Goal: Transaction & Acquisition: Purchase product/service

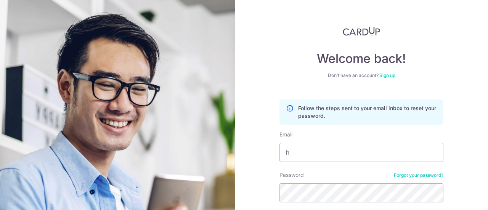
type input "hippoking30@gmail.com"
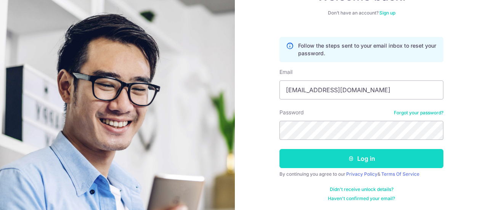
click at [357, 162] on button "Log in" at bounding box center [362, 158] width 164 height 19
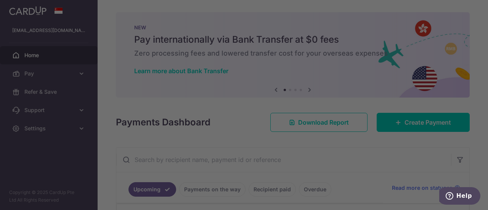
click at [67, 71] on div at bounding box center [246, 106] width 493 height 212
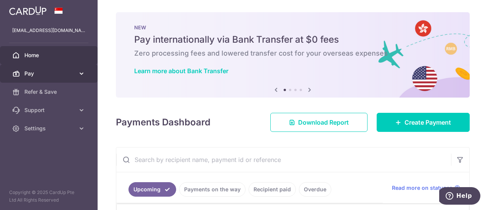
click at [53, 74] on span "Pay" at bounding box center [49, 74] width 50 height 8
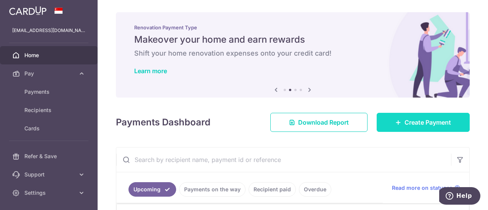
click at [397, 127] on link "Create Payment" at bounding box center [423, 122] width 93 height 19
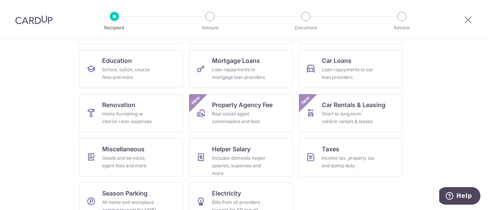
scroll to position [130, 0]
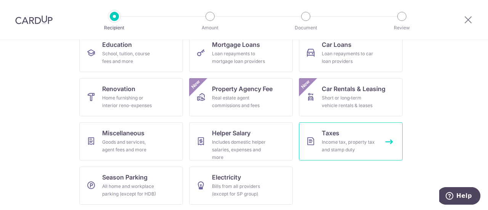
click at [339, 138] on div "Income tax, property tax and stamp duty" at bounding box center [349, 145] width 55 height 15
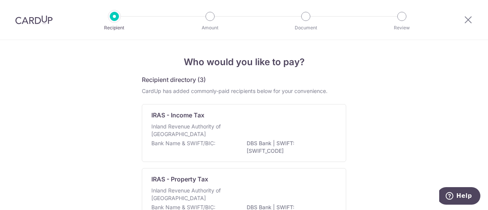
scroll to position [38, 0]
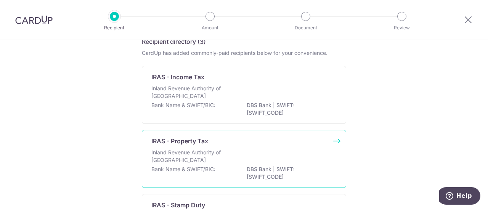
click at [203, 163] on p "Inland Revenue Authority of [GEOGRAPHIC_DATA]" at bounding box center [191, 156] width 81 height 15
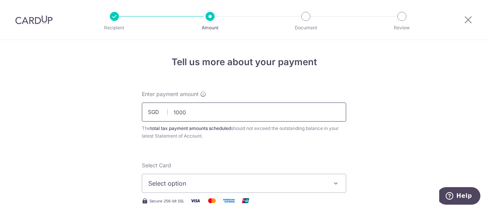
scroll to position [76, 0]
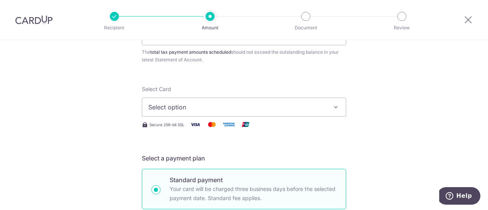
type input "1,000.00"
click at [219, 112] on button "Select option" at bounding box center [244, 107] width 204 height 19
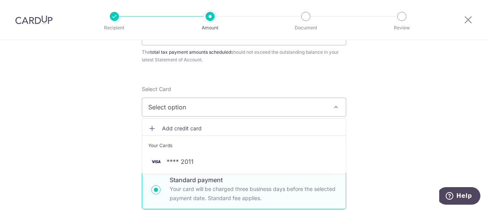
click at [200, 123] on link "Add credit card" at bounding box center [244, 129] width 204 height 14
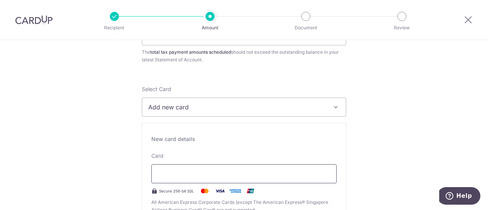
click at [254, 168] on div at bounding box center [243, 173] width 185 height 19
click at [288, 178] on div at bounding box center [243, 173] width 185 height 19
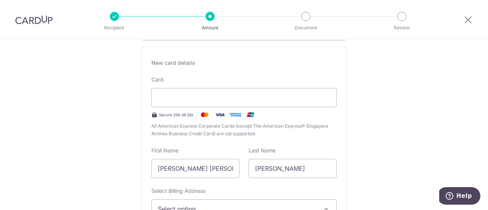
scroll to position [267, 0]
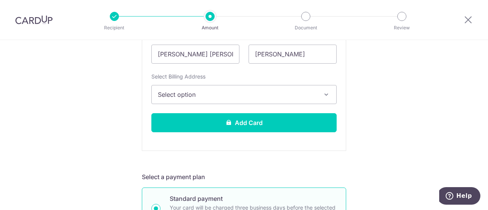
click at [277, 92] on span "Select option" at bounding box center [237, 94] width 159 height 9
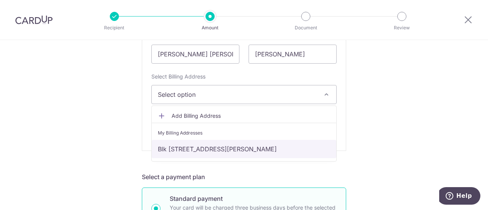
click at [267, 150] on link "Blk 61 Choa Chu Kang Loop #04-06, Singapore, Singapore-689668" at bounding box center [244, 149] width 185 height 18
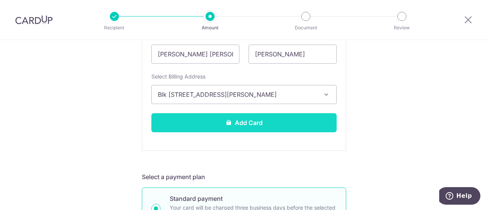
click at [268, 126] on button "Add Card" at bounding box center [243, 122] width 185 height 19
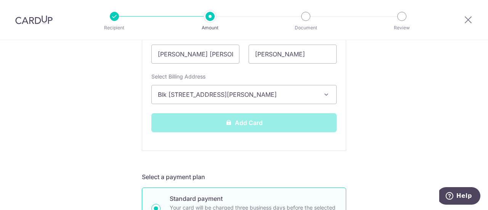
scroll to position [305, 0]
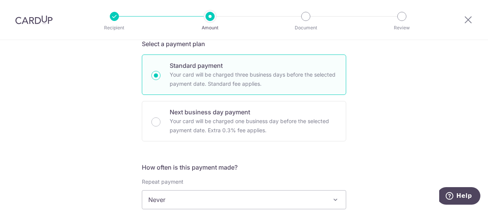
scroll to position [267, 0]
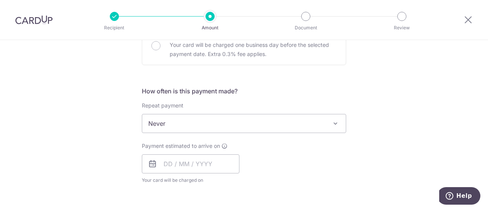
click at [274, 128] on span "Never" at bounding box center [244, 123] width 204 height 18
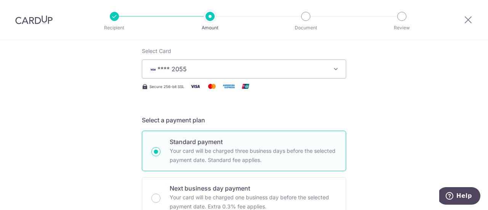
scroll to position [0, 0]
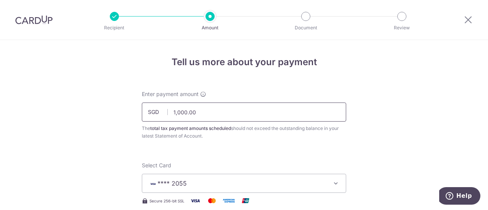
drag, startPoint x: 203, startPoint y: 113, endPoint x: 181, endPoint y: 113, distance: 21.7
click at [181, 113] on input "1,000.00" at bounding box center [244, 112] width 204 height 19
type input "1,000.00"
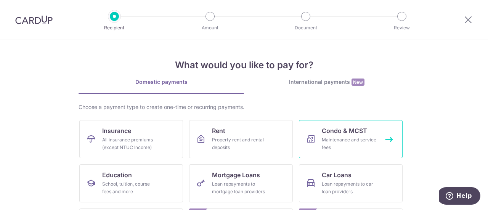
click at [325, 133] on span "Condo & MCST" at bounding box center [344, 130] width 45 height 9
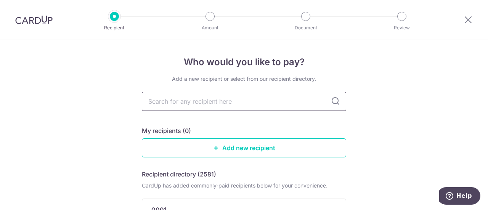
click at [234, 97] on input "text" at bounding box center [244, 101] width 204 height 19
click at [114, 17] on div at bounding box center [114, 16] width 9 height 9
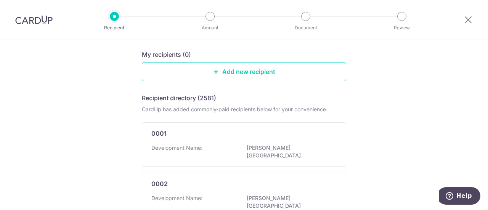
scroll to position [38, 0]
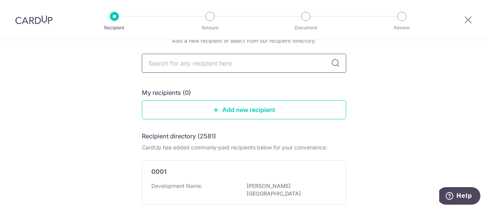
drag, startPoint x: 338, startPoint y: 55, endPoint x: 336, endPoint y: 59, distance: 4.3
click at [338, 56] on input "text" at bounding box center [244, 63] width 204 height 19
click at [336, 59] on icon at bounding box center [335, 63] width 9 height 9
click at [253, 64] on input "text" at bounding box center [244, 63] width 204 height 19
click at [247, 107] on link "Add new recipient" at bounding box center [244, 109] width 204 height 19
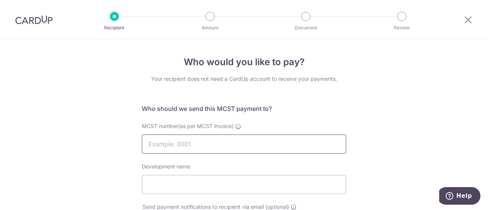
click at [206, 141] on input "MCST number(as per MCST invoice)" at bounding box center [244, 144] width 204 height 19
type input "2435C"
click at [226, 187] on input "Development name" at bounding box center [244, 184] width 204 height 19
type input "n"
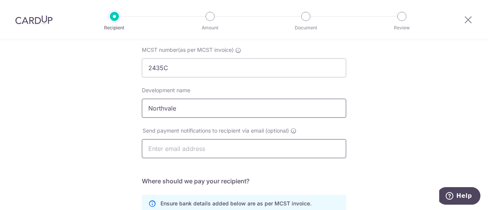
type input "Northvale"
click at [240, 157] on input "text" at bounding box center [244, 148] width 204 height 19
type input "[EMAIL_ADDRESS][DOMAIN_NAME]"
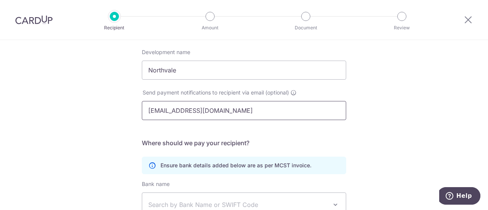
scroll to position [191, 0]
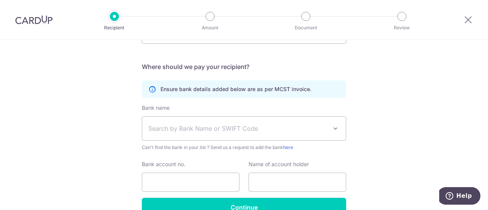
click at [242, 128] on span "Search by Bank Name or SWIFT Code" at bounding box center [237, 128] width 179 height 9
click at [221, 125] on span "Search by Bank Name or SWIFT Code" at bounding box center [237, 128] width 179 height 9
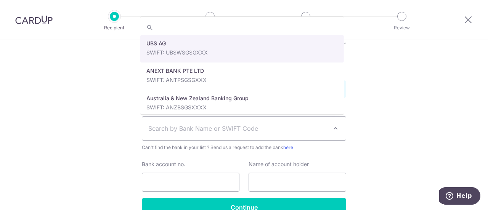
drag, startPoint x: 225, startPoint y: 132, endPoint x: 223, endPoint y: 128, distance: 4.5
click at [225, 130] on span "Search by Bank Name or SWIFT Code" at bounding box center [237, 128] width 179 height 9
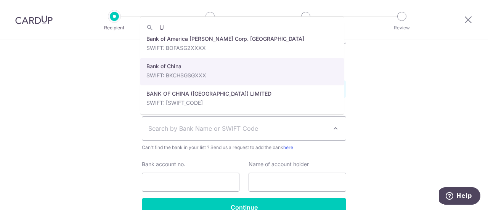
scroll to position [0, 0]
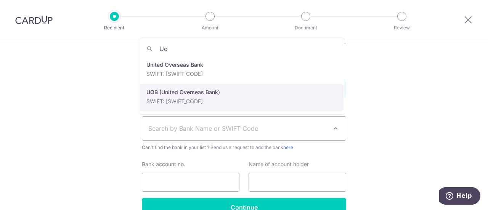
type input "Uo"
select select "18"
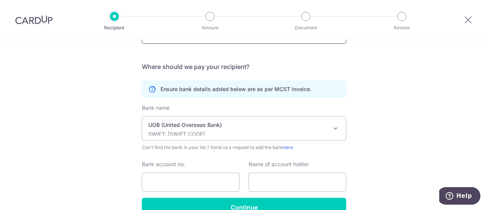
scroll to position [76, 0]
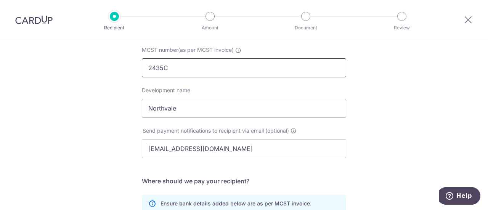
click at [202, 71] on input "2435C" at bounding box center [244, 67] width 204 height 19
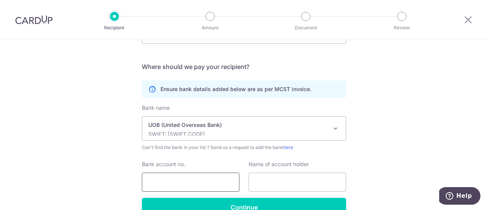
scroll to position [229, 0]
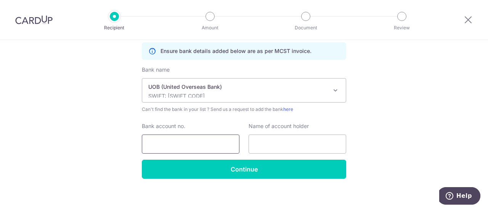
type input "2435"
click at [186, 138] on input "Bank account no." at bounding box center [191, 144] width 98 height 19
type input "6573046878"
click at [274, 141] on input "text" at bounding box center [298, 144] width 98 height 19
type input "Tan Gek Eng"
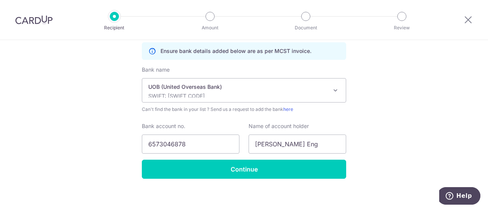
click at [273, 157] on div "Bank name Select Bank UBS AG ANEXT BANK PTE LTD Australia & New Zealand Banking…" at bounding box center [244, 113] width 204 height 94
click at [271, 178] on div "Who would you like to pay? Your recipient does not need a CardUp account to rec…" at bounding box center [244, 13] width 488 height 404
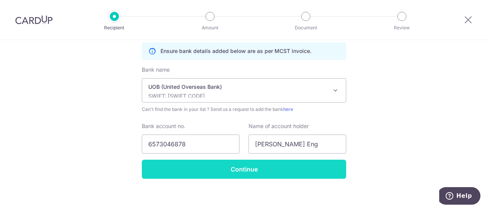
click at [271, 167] on input "Continue" at bounding box center [244, 169] width 204 height 19
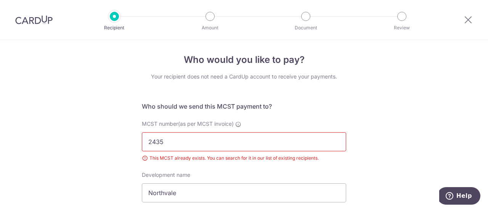
scroll to position [40, 0]
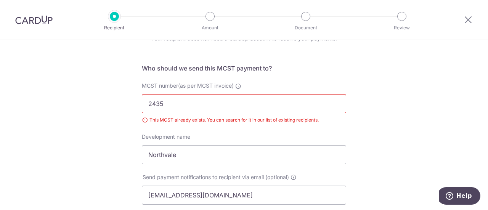
click at [227, 103] on input "2435" at bounding box center [244, 103] width 204 height 19
click at [249, 174] on span "Send payment notifications to recipient via email (optional)" at bounding box center [216, 178] width 146 height 8
click at [240, 156] on input "Northvale" at bounding box center [244, 154] width 204 height 19
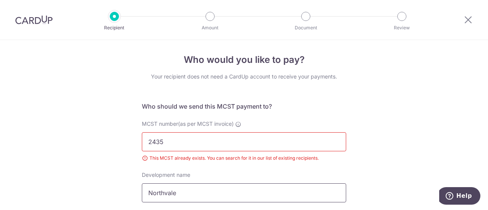
scroll to position [0, 0]
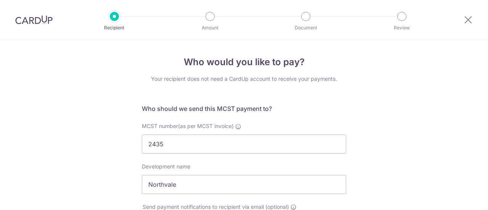
select select "18"
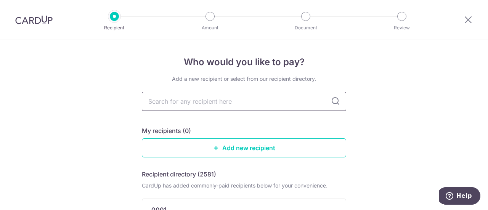
click at [254, 102] on input "text" at bounding box center [244, 101] width 204 height 19
type input "2435"
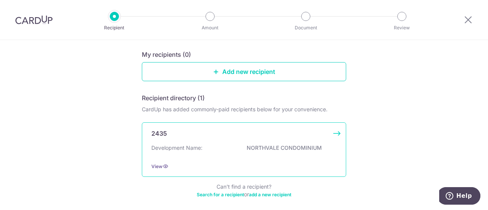
click at [260, 148] on p "NORTHVALE CONDOMINIUM" at bounding box center [289, 148] width 85 height 8
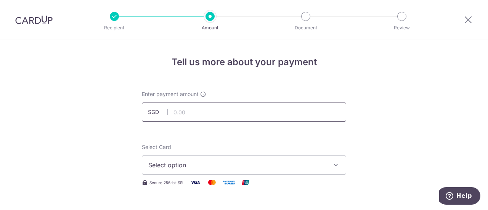
click at [187, 109] on input "text" at bounding box center [244, 112] width 204 height 19
drag, startPoint x: 197, startPoint y: 114, endPoint x: 174, endPoint y: 114, distance: 23.3
click at [174, 114] on input "1000.00" at bounding box center [244, 112] width 204 height 19
type input "1,033.32"
click at [313, 162] on span "Select option" at bounding box center [237, 165] width 178 height 9
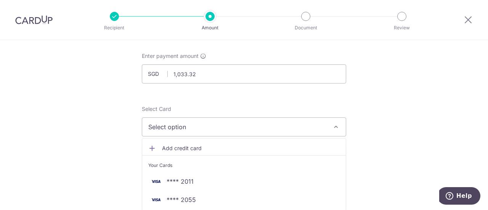
scroll to position [76, 0]
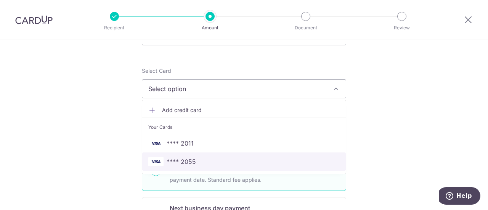
click at [181, 159] on span "**** 2055" at bounding box center [181, 161] width 29 height 9
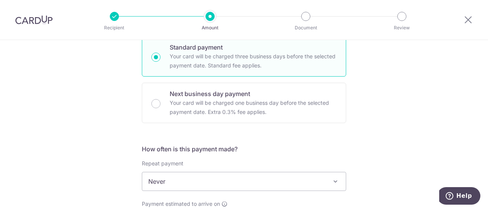
scroll to position [229, 0]
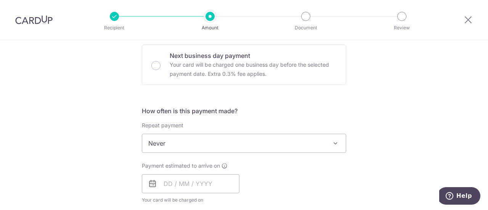
click at [187, 141] on span "Never" at bounding box center [244, 143] width 204 height 18
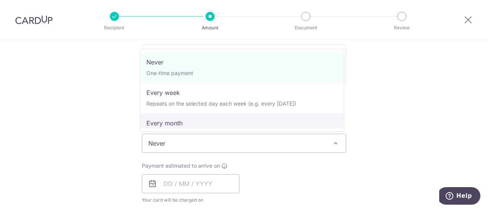
scroll to position [76, 0]
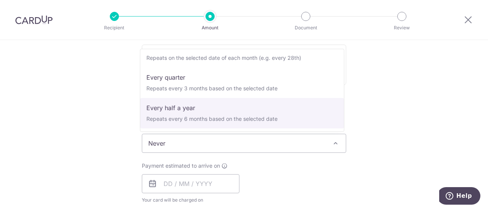
click at [410, 100] on div "Tell us more about your payment Enter payment amount SGD 1,033.32 1033.32 Selec…" at bounding box center [244, 156] width 488 height 690
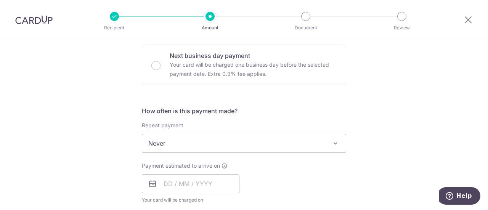
click at [229, 151] on span "Never" at bounding box center [244, 143] width 204 height 19
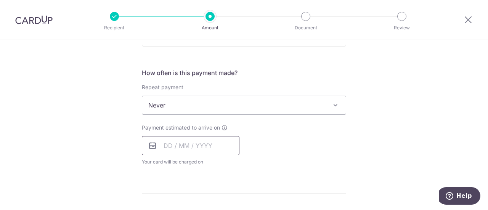
click at [166, 147] on input "text" at bounding box center [191, 145] width 98 height 19
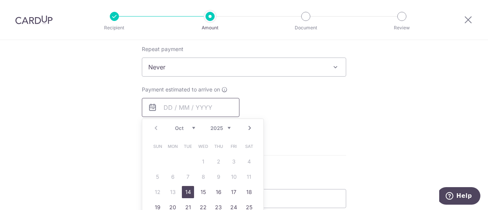
scroll to position [343, 0]
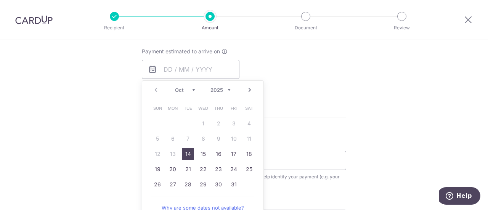
click at [187, 153] on link "14" at bounding box center [188, 154] width 12 height 12
type input "14/10/2025"
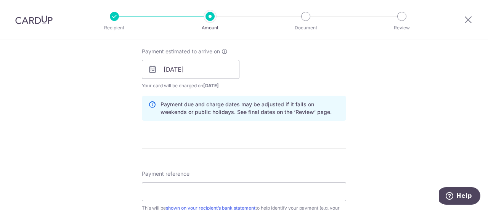
scroll to position [420, 0]
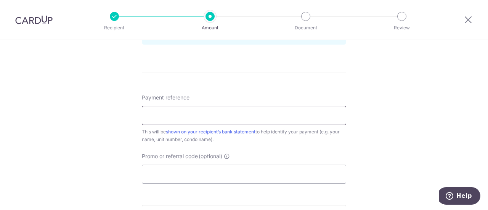
click at [221, 113] on input "Payment reference" at bounding box center [244, 115] width 204 height 19
type input "Tan Gek Eng Blk 61 #04-06"
click at [228, 176] on input "Promo or referral code (optional)" at bounding box center [244, 174] width 204 height 19
paste input "OFF225"
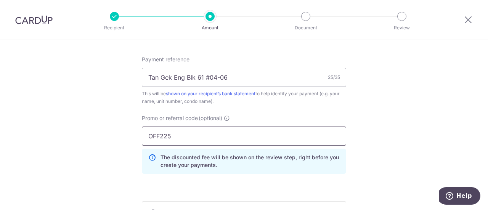
scroll to position [534, 0]
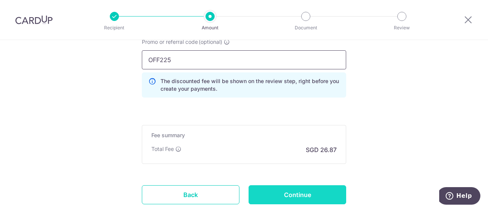
type input "OFF225"
click at [317, 196] on input "Continue" at bounding box center [298, 194] width 98 height 19
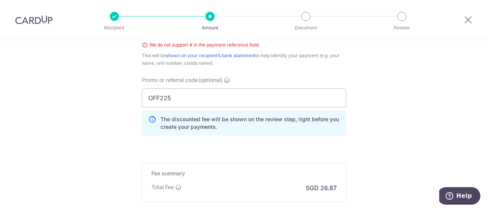
scroll to position [468, 0]
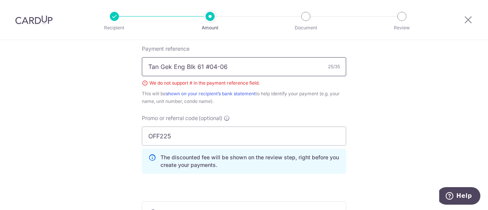
click at [206, 65] on input "Tan Gek Eng Blk 61 #04-06" at bounding box center [244, 66] width 204 height 19
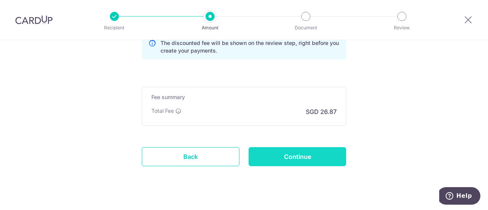
type input "Tan Gek Eng Blk 61 04-06"
click at [319, 154] on input "Continue" at bounding box center [298, 156] width 98 height 19
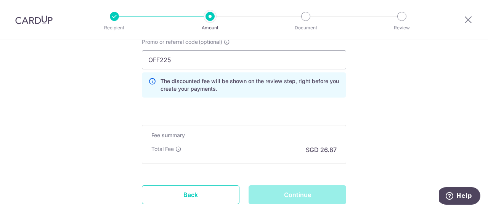
scroll to position [506, 0]
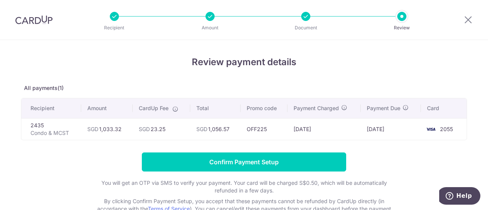
scroll to position [54, 0]
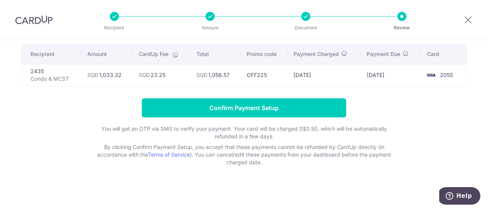
click at [305, 12] on div at bounding box center [305, 16] width 9 height 9
click at [305, 18] on div at bounding box center [305, 16] width 9 height 9
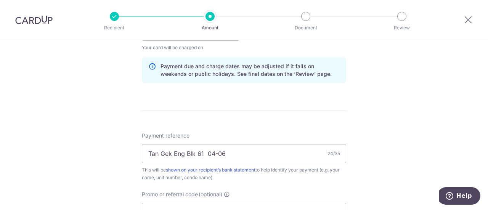
scroll to position [496, 0]
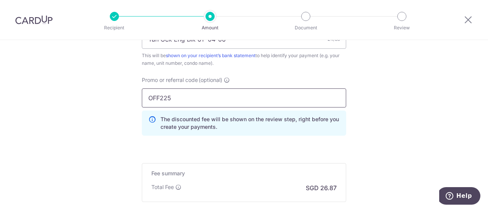
drag, startPoint x: 208, startPoint y: 97, endPoint x: 41, endPoint y: 74, distance: 169.1
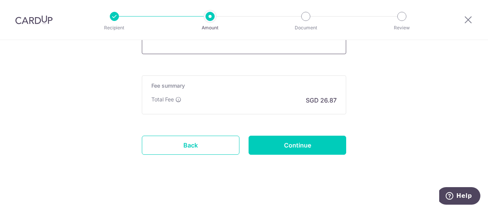
scroll to position [511, 0]
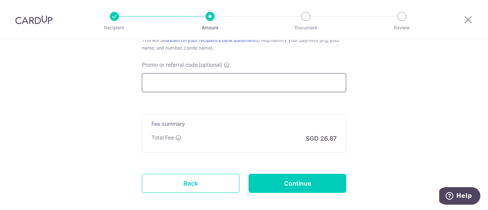
paste input "OFF225"
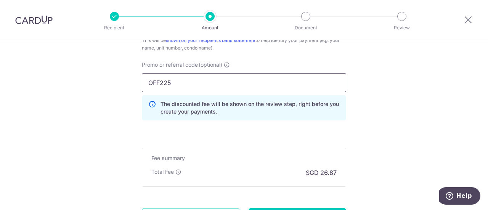
drag, startPoint x: 186, startPoint y: 73, endPoint x: 85, endPoint y: 77, distance: 101.5
paste input "3HOME25R"
type input "3HOME25R"
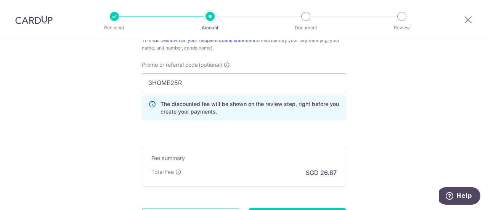
scroll to position [583, 0]
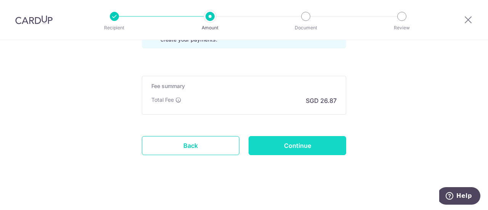
click at [299, 142] on input "Continue" at bounding box center [298, 145] width 98 height 19
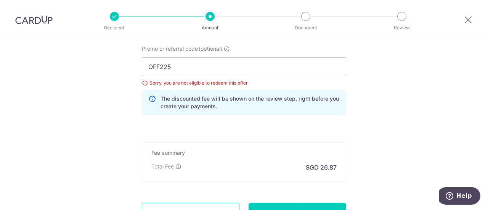
scroll to position [565, 0]
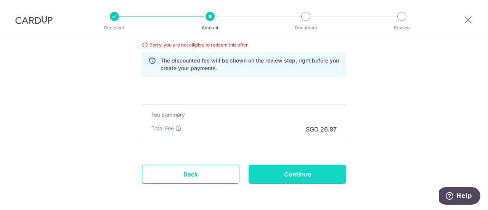
click at [310, 172] on input "Continue" at bounding box center [298, 174] width 98 height 19
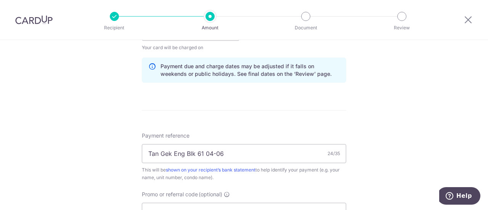
scroll to position [496, 0]
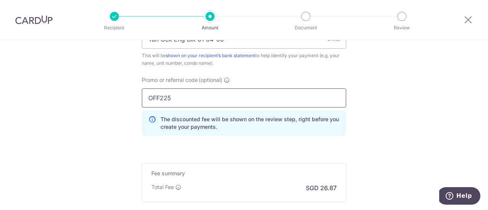
drag, startPoint x: 215, startPoint y: 97, endPoint x: 108, endPoint y: 96, distance: 106.4
paste input "3HOME25R"
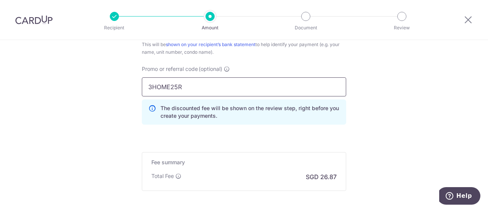
scroll to position [583, 0]
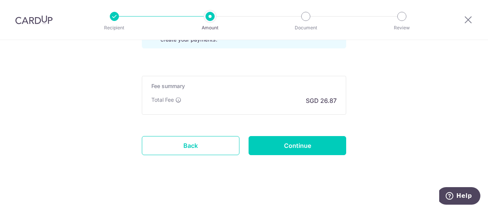
type input "3HOME25R"
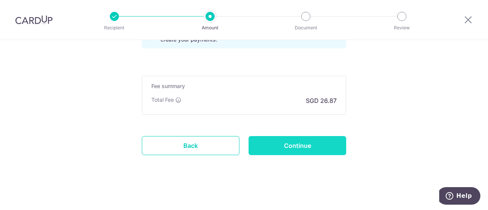
click at [317, 147] on input "Continue" at bounding box center [298, 145] width 98 height 19
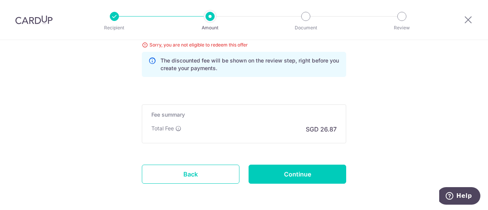
scroll to position [527, 0]
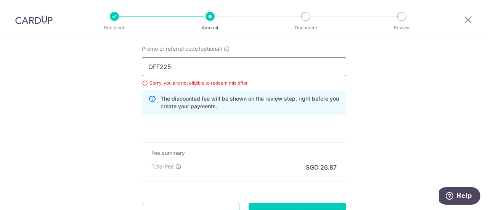
drag, startPoint x: 196, startPoint y: 69, endPoint x: 115, endPoint y: 66, distance: 81.3
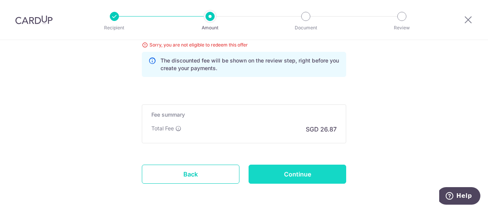
click at [282, 168] on input "Continue" at bounding box center [298, 174] width 98 height 19
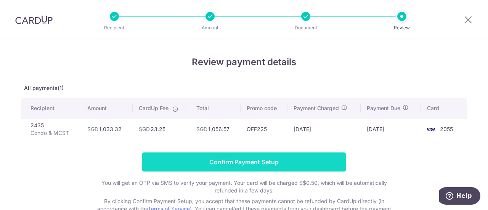
click at [276, 163] on input "Confirm Payment Setup" at bounding box center [244, 162] width 204 height 19
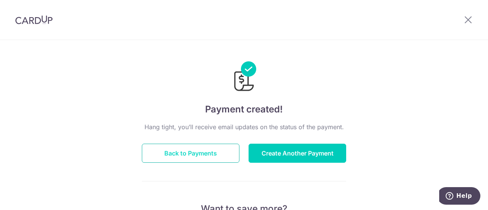
click at [191, 158] on button "Back to Payments" at bounding box center [191, 153] width 98 height 19
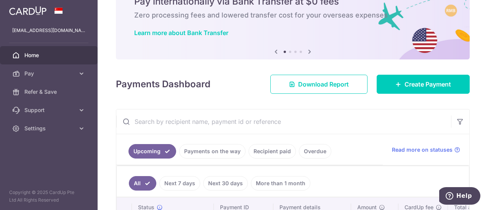
scroll to position [112, 0]
